Goal: Find specific page/section: Find specific page/section

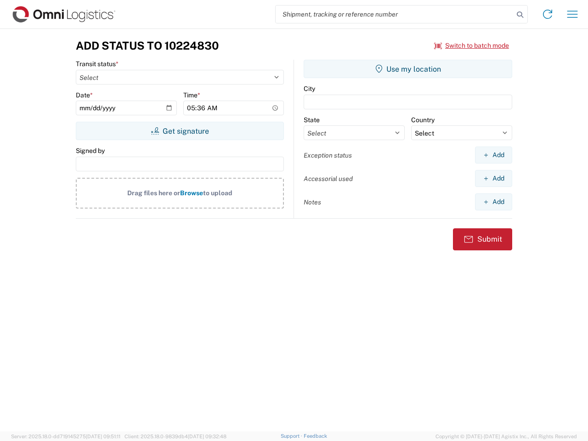
click at [395, 14] on input "search" at bounding box center [395, 14] width 238 height 17
click at [520, 15] on icon at bounding box center [520, 14] width 13 height 13
click at [548, 14] on icon at bounding box center [548, 14] width 15 height 15
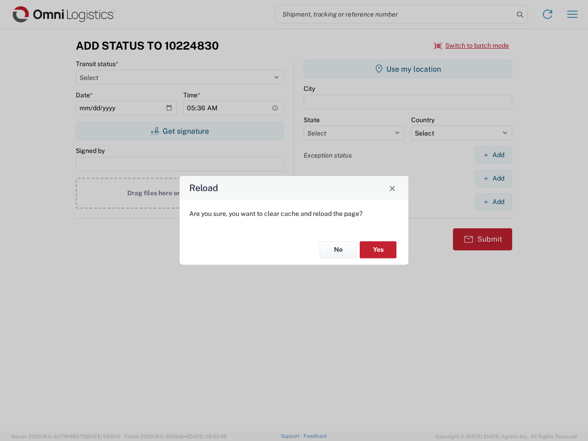
click at [573, 14] on div "Reload Are you sure, you want to clear cache and reload the page? No Yes" at bounding box center [294, 220] width 588 height 441
click at [472, 46] on div "Reload Are you sure, you want to clear cache and reload the page? No Yes" at bounding box center [294, 220] width 588 height 441
click at [180, 131] on div "Reload Are you sure, you want to clear cache and reload the page? No Yes" at bounding box center [294, 220] width 588 height 441
click at [408, 69] on div "Reload Are you sure, you want to clear cache and reload the page? No Yes" at bounding box center [294, 220] width 588 height 441
click at [494, 155] on div "Reload Are you sure, you want to clear cache and reload the page? No Yes" at bounding box center [294, 220] width 588 height 441
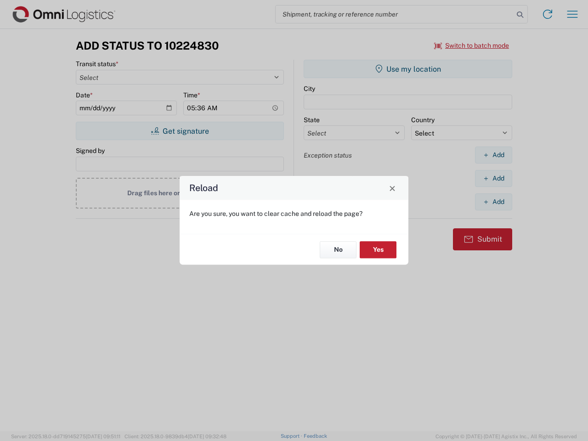
click at [494, 178] on div "Reload Are you sure, you want to clear cache and reload the page? No Yes" at bounding box center [294, 220] width 588 height 441
click at [494, 202] on div "Reload Are you sure, you want to clear cache and reload the page? No Yes" at bounding box center [294, 220] width 588 height 441
